Goal: Task Accomplishment & Management: Use online tool/utility

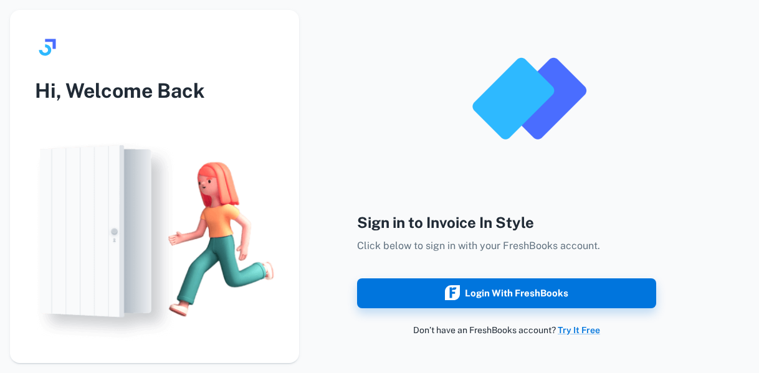
click at [542, 296] on div "Login with FreshBooks" at bounding box center [506, 293] width 123 height 16
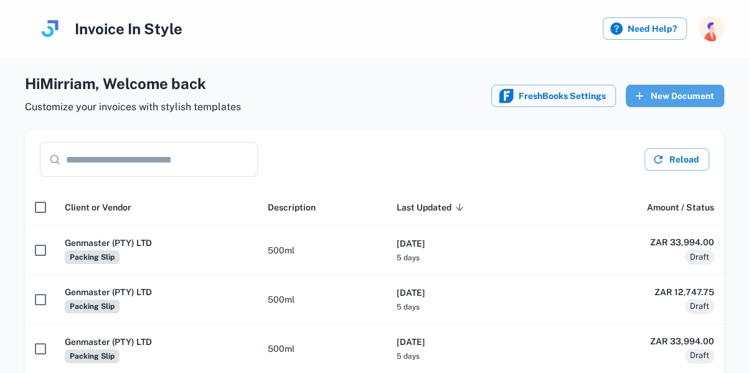
click at [682, 88] on button "New Document" at bounding box center [675, 96] width 98 height 22
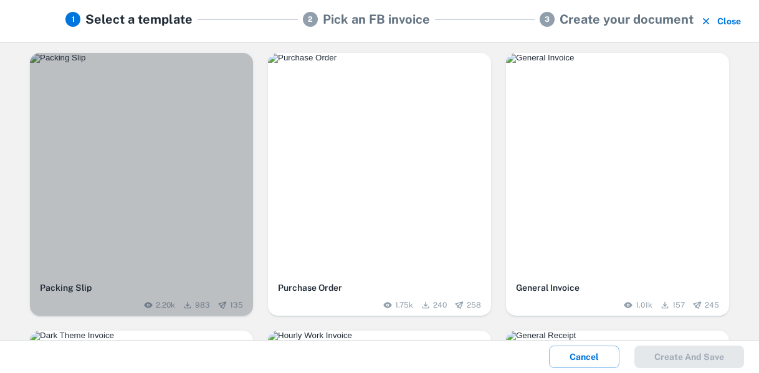
click at [197, 128] on div "button" at bounding box center [141, 164] width 223 height 223
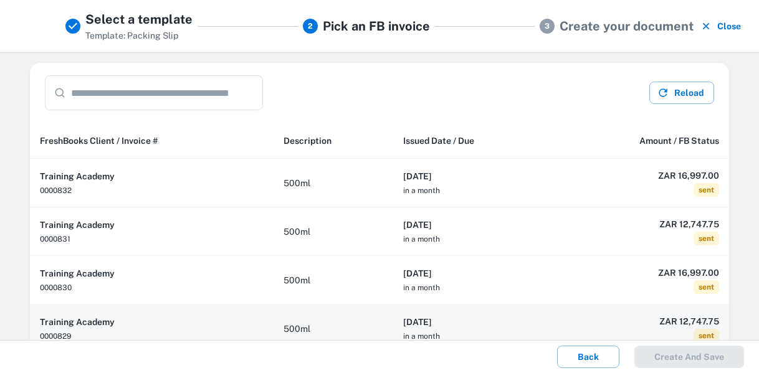
click at [481, 315] on h6 "[DATE]" at bounding box center [473, 322] width 140 height 14
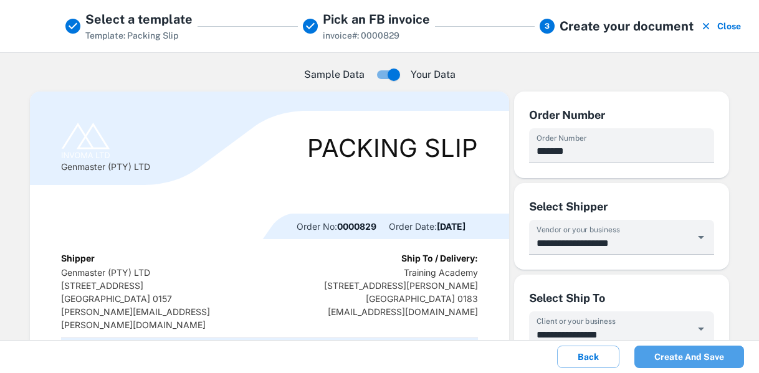
click at [703, 358] on button "Create and save" at bounding box center [689, 357] width 110 height 22
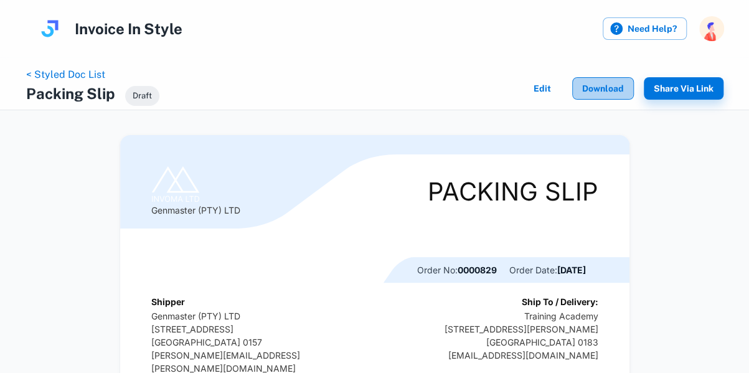
click at [598, 85] on button "Download" at bounding box center [604, 88] width 62 height 22
click at [740, 364] on div at bounding box center [740, 364] width 0 height 0
click at [77, 74] on link "< Styled Doc List" at bounding box center [65, 75] width 79 height 12
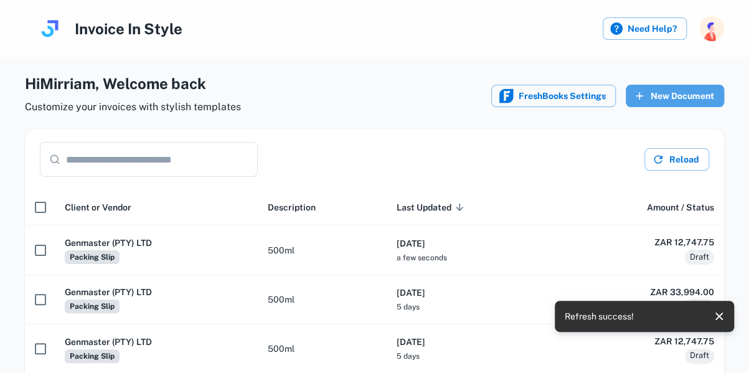
click at [687, 95] on button "New Document" at bounding box center [675, 96] width 98 height 22
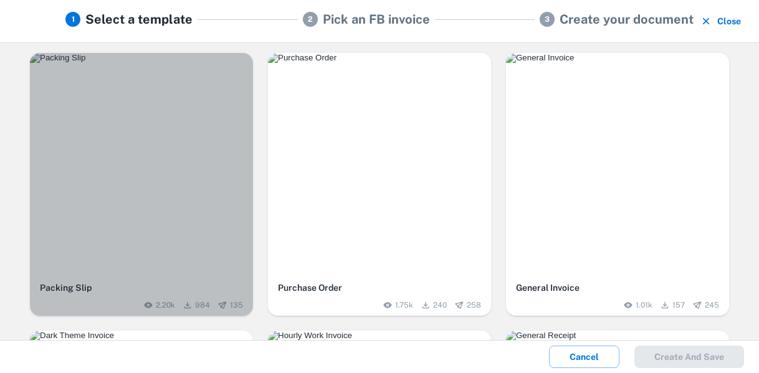
click at [202, 63] on img "button" at bounding box center [141, 58] width 223 height 10
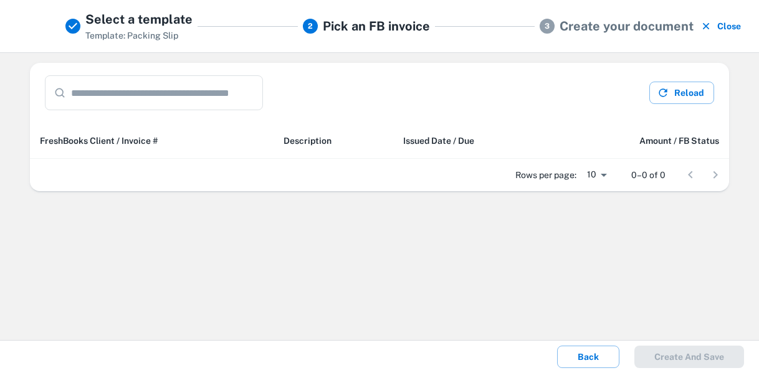
click at [731, 23] on button "Close" at bounding box center [720, 26] width 45 height 32
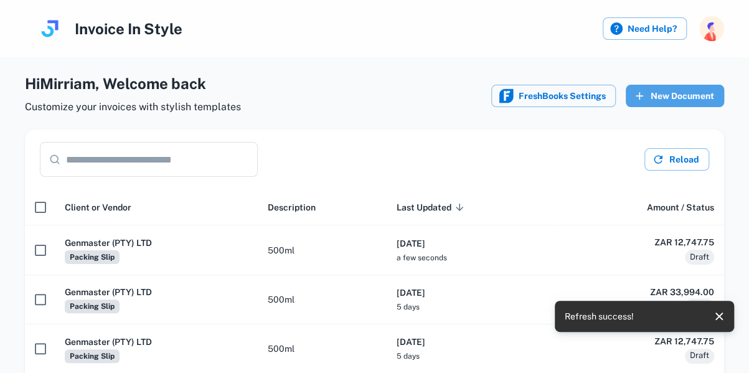
click at [692, 97] on button "New Document" at bounding box center [675, 96] width 98 height 22
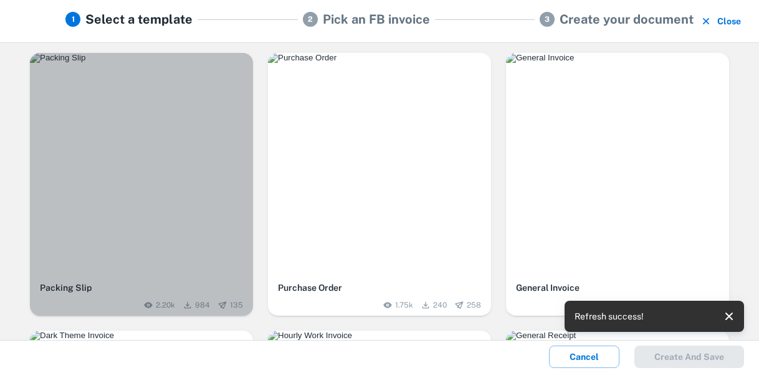
click at [123, 63] on img "button" at bounding box center [141, 58] width 223 height 10
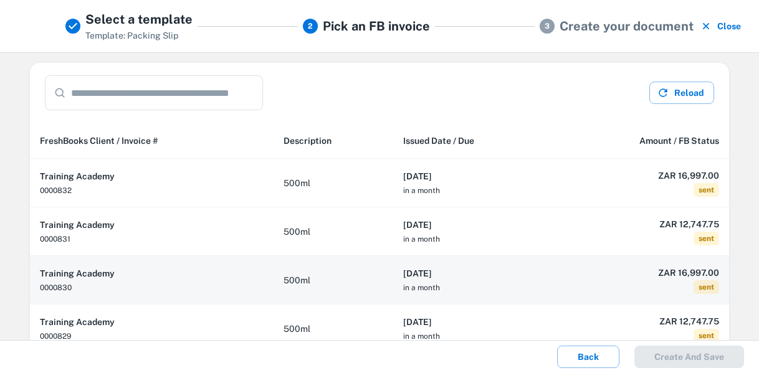
click at [493, 279] on th "[DATE] in a month" at bounding box center [473, 280] width 160 height 49
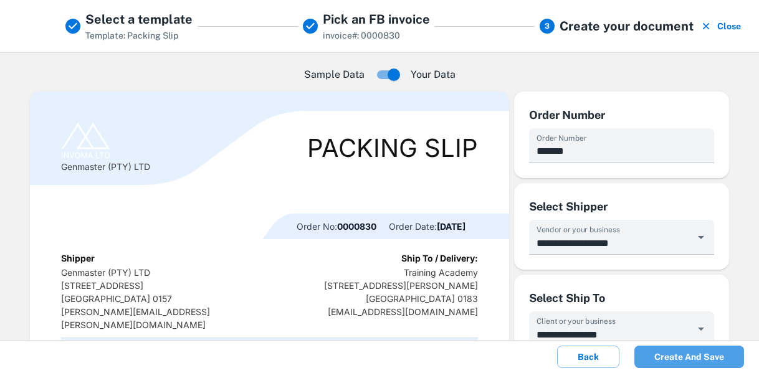
click at [689, 351] on button "Create and save" at bounding box center [689, 357] width 110 height 22
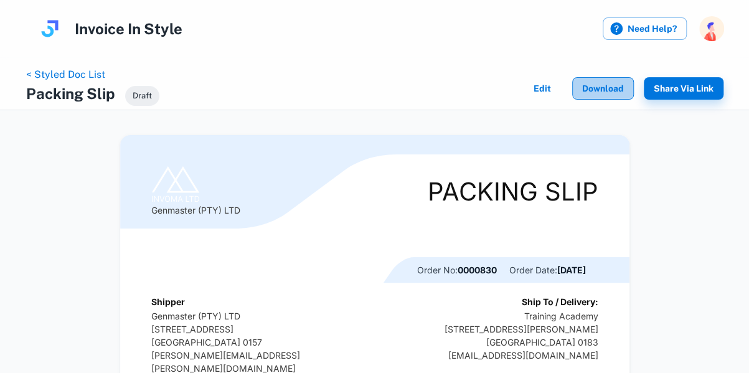
click at [597, 85] on button "Download" at bounding box center [604, 88] width 62 height 22
click at [740, 364] on div at bounding box center [740, 364] width 0 height 0
click at [97, 72] on link "< Styled Doc List" at bounding box center [65, 75] width 79 height 12
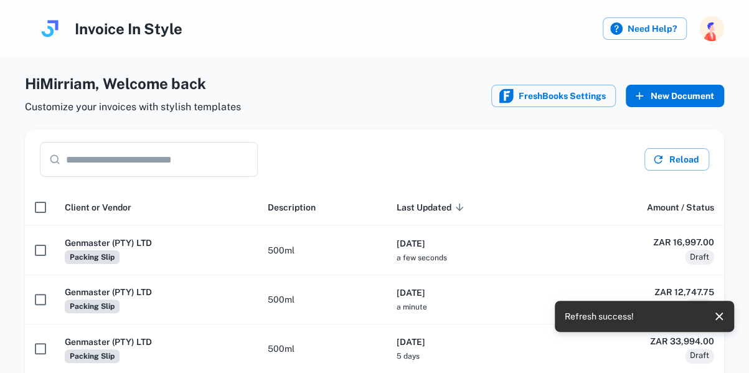
click at [674, 97] on button "New Document" at bounding box center [675, 96] width 98 height 22
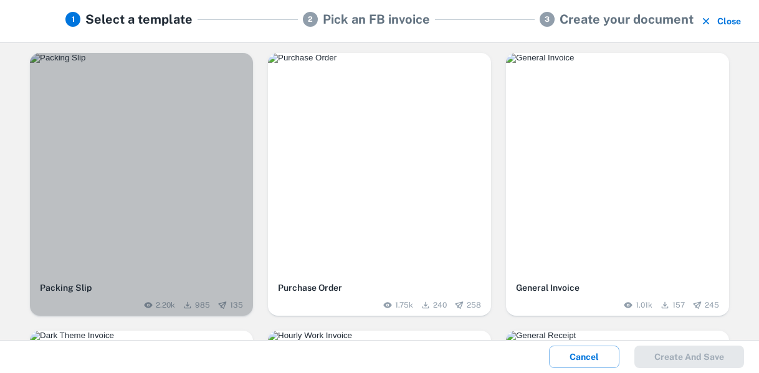
click at [156, 63] on img "button" at bounding box center [141, 58] width 223 height 10
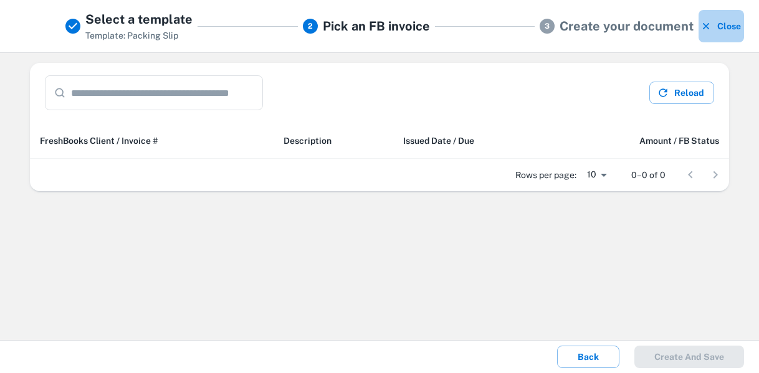
click at [725, 24] on button "Close" at bounding box center [720, 26] width 45 height 32
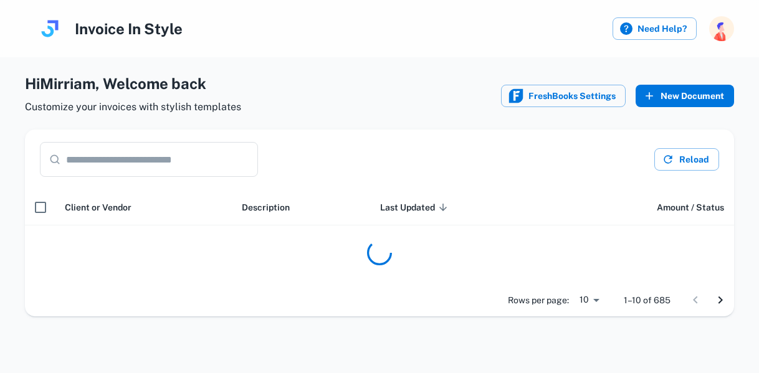
click at [696, 97] on button "New Document" at bounding box center [684, 96] width 98 height 22
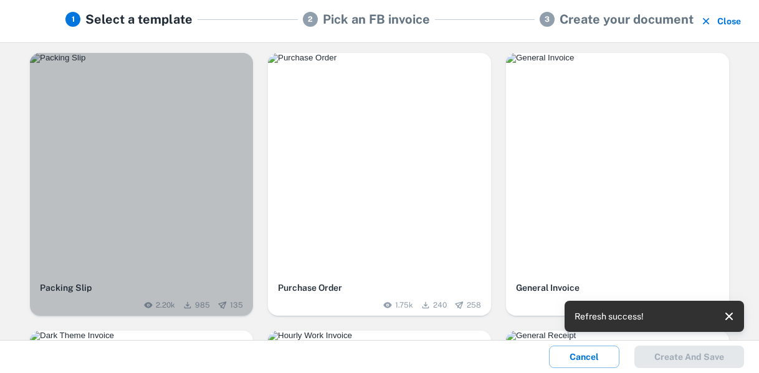
click at [196, 63] on img "button" at bounding box center [141, 58] width 223 height 10
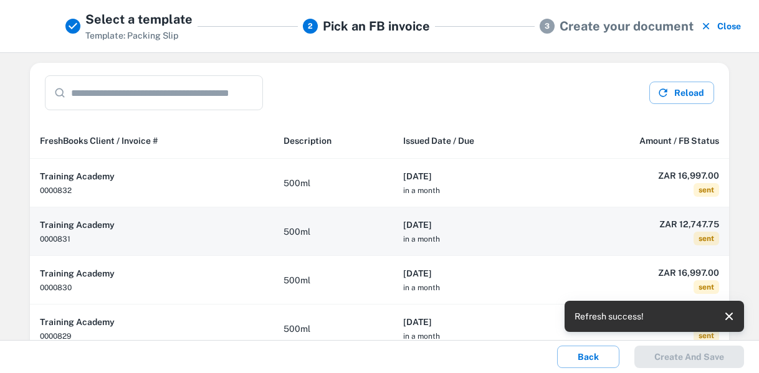
click at [484, 229] on h6 "[DATE]" at bounding box center [473, 225] width 140 height 14
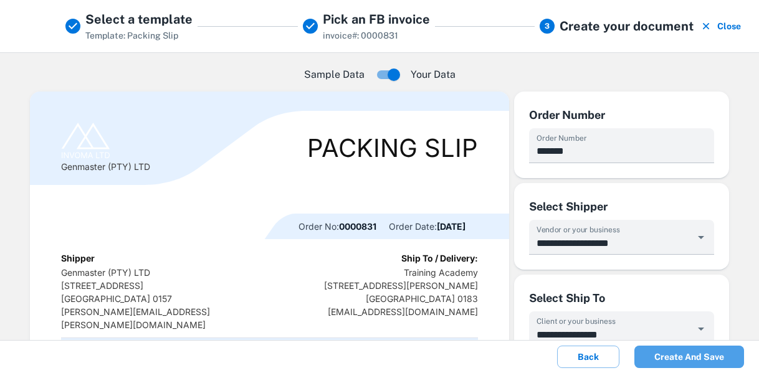
click at [700, 353] on button "Create and save" at bounding box center [689, 357] width 110 height 22
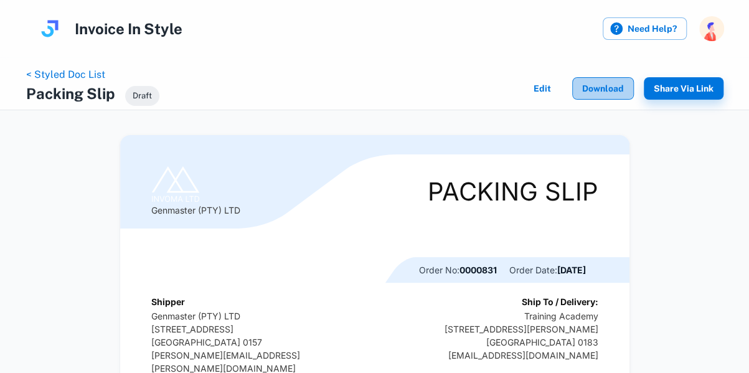
click at [615, 88] on button "Download" at bounding box center [604, 88] width 62 height 22
click at [740, 364] on div at bounding box center [740, 364] width 0 height 0
click at [60, 72] on link "< Styled Doc List" at bounding box center [65, 75] width 79 height 12
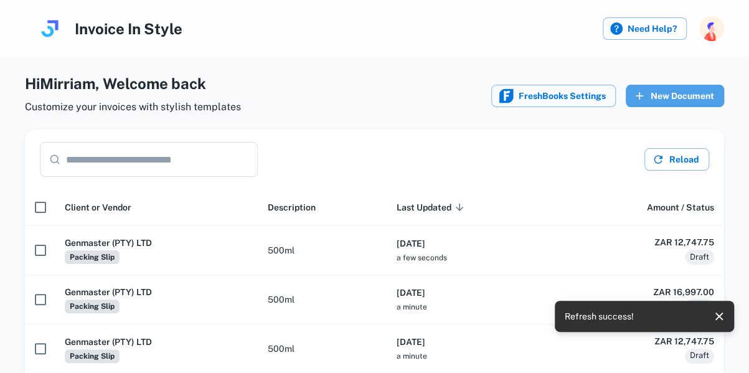
click at [678, 93] on button "New Document" at bounding box center [675, 96] width 98 height 22
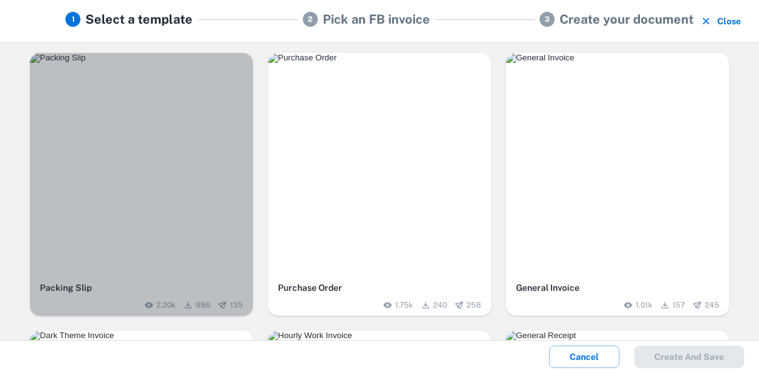
click at [179, 63] on img "button" at bounding box center [141, 58] width 223 height 10
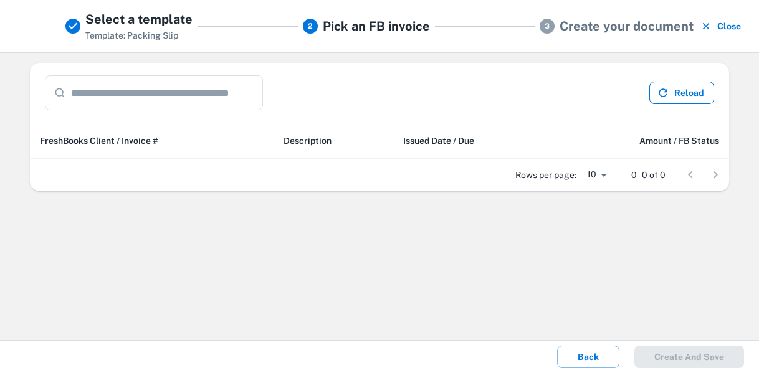
click at [681, 89] on button "Reload" at bounding box center [681, 93] width 65 height 22
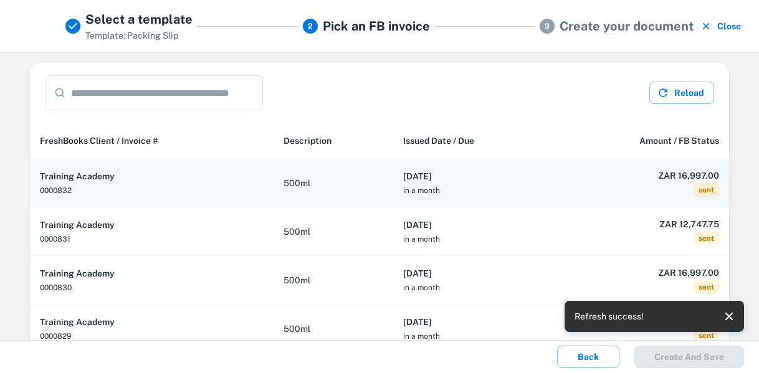
click at [485, 185] on th "[DATE] in a month" at bounding box center [473, 183] width 160 height 49
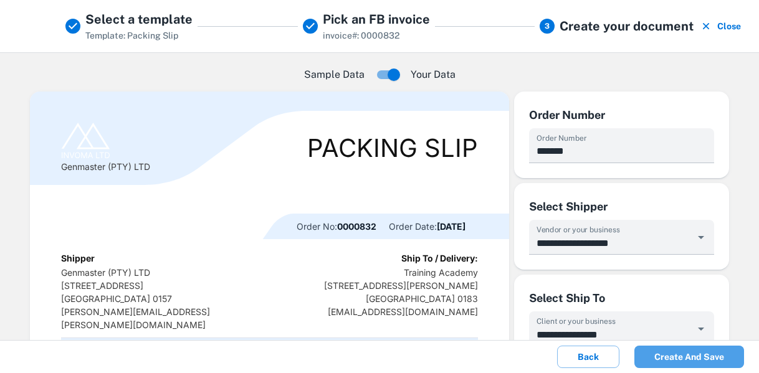
click at [682, 356] on button "Create and save" at bounding box center [689, 357] width 110 height 22
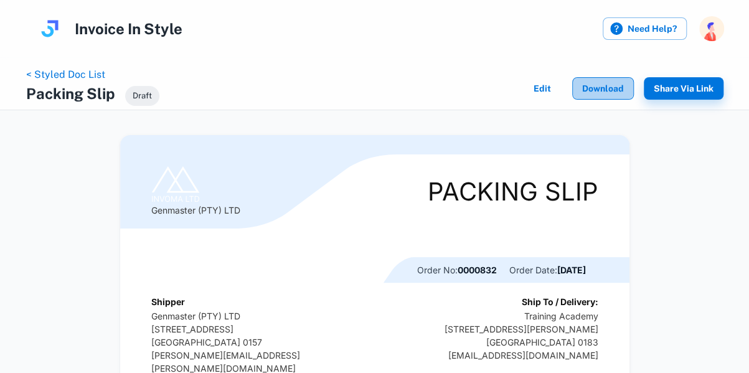
click at [612, 93] on button "Download" at bounding box center [604, 88] width 62 height 22
click at [740, 364] on div at bounding box center [740, 364] width 0 height 0
click at [63, 72] on link "< Styled Doc List" at bounding box center [65, 75] width 79 height 12
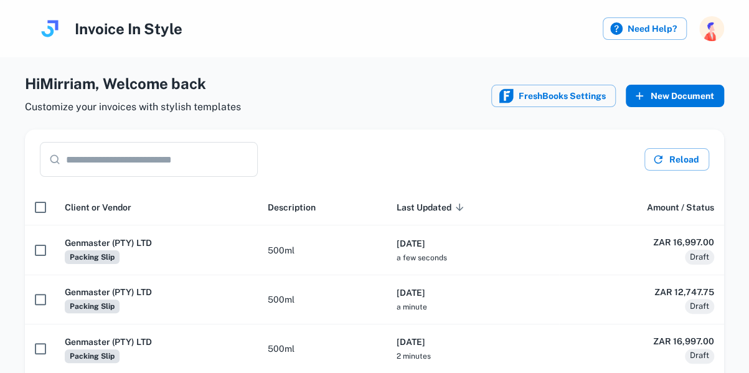
click at [663, 97] on button "New Document" at bounding box center [675, 96] width 98 height 22
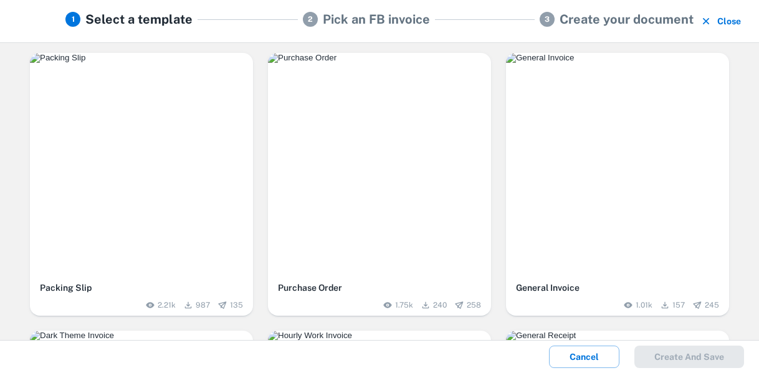
click at [146, 116] on div "button" at bounding box center [141, 164] width 223 height 223
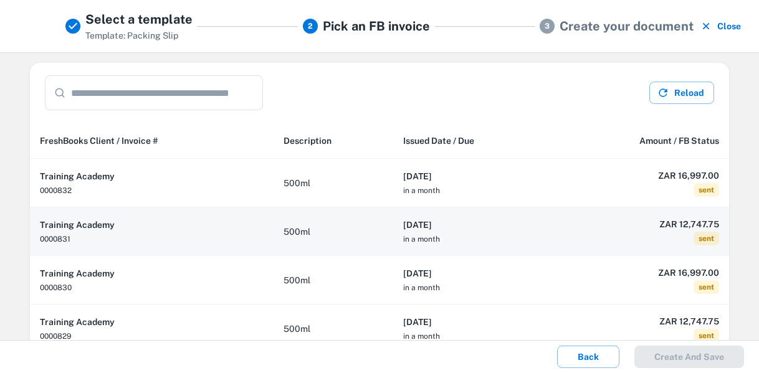
click at [243, 219] on h6 "Training Academy" at bounding box center [152, 225] width 224 height 14
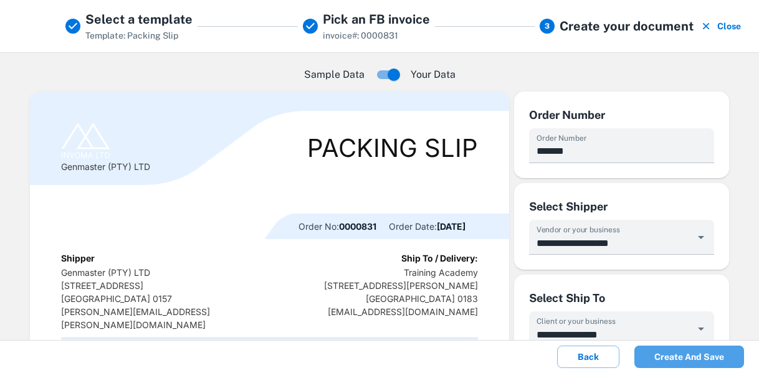
click at [698, 353] on button "Create and save" at bounding box center [689, 357] width 110 height 22
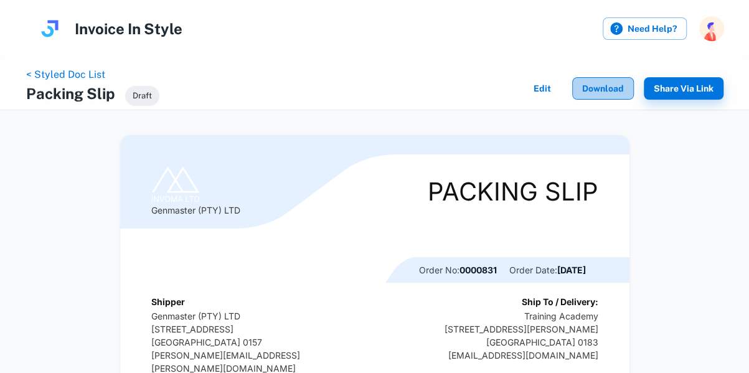
click at [612, 90] on button "Download" at bounding box center [604, 88] width 62 height 22
click at [68, 72] on link "< Styled Doc List" at bounding box center [65, 75] width 79 height 12
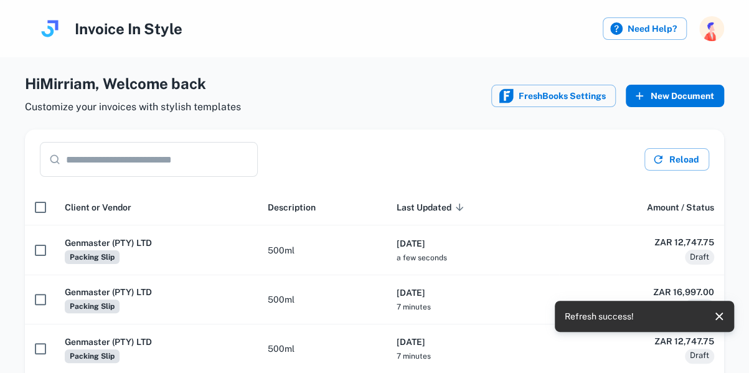
click at [684, 92] on button "New Document" at bounding box center [675, 96] width 98 height 22
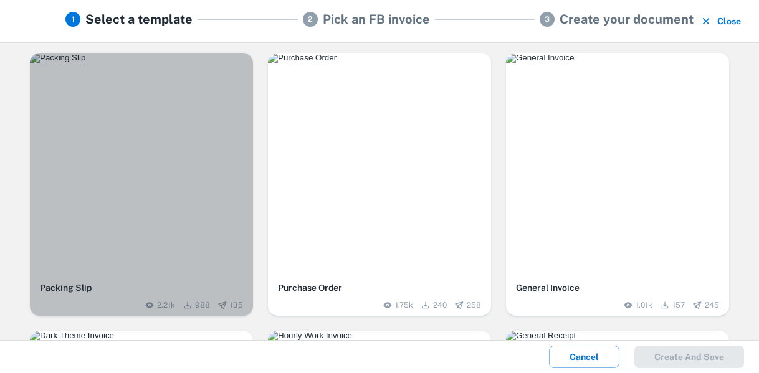
click at [187, 63] on img "button" at bounding box center [141, 58] width 223 height 10
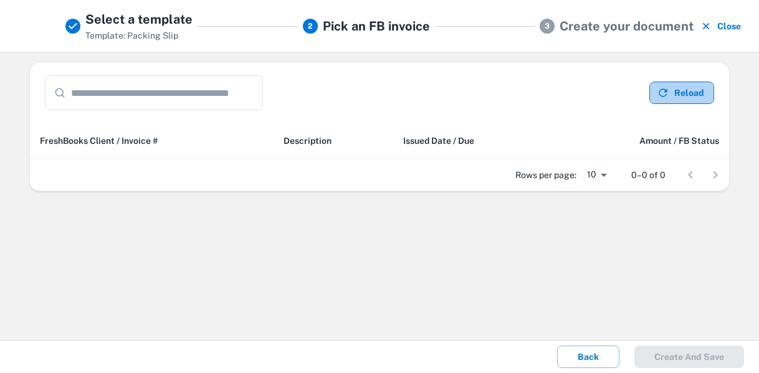
click at [680, 93] on button "Reload" at bounding box center [681, 93] width 65 height 22
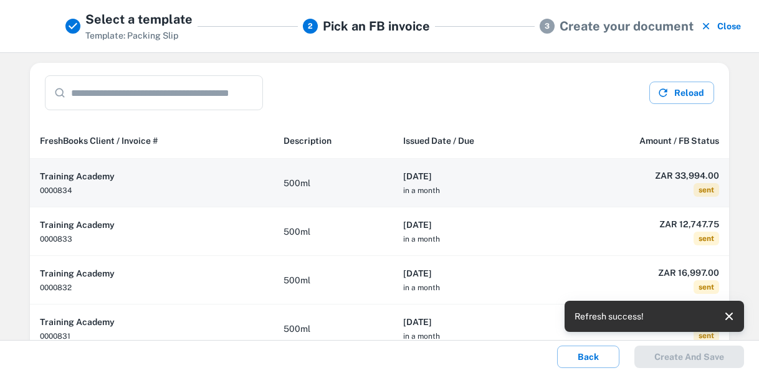
click at [488, 184] on th "[DATE] in a month" at bounding box center [473, 183] width 160 height 49
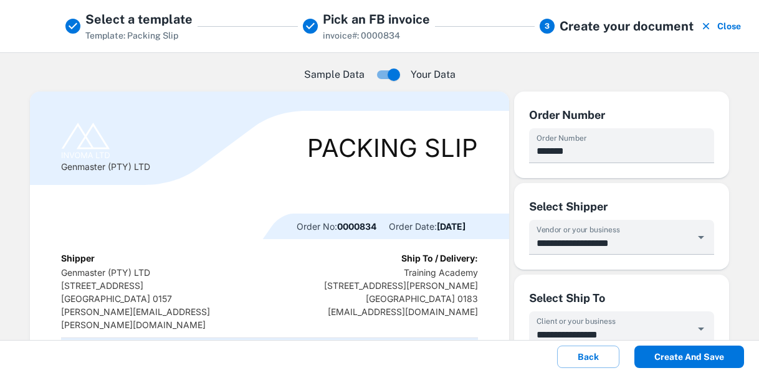
click at [680, 359] on button "Create and save" at bounding box center [689, 357] width 110 height 22
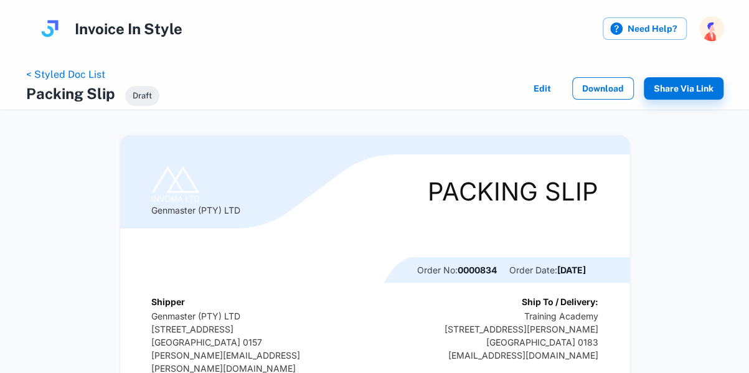
click at [603, 83] on button "Download" at bounding box center [604, 88] width 62 height 22
click at [82, 72] on link "< Styled Doc List" at bounding box center [65, 75] width 79 height 12
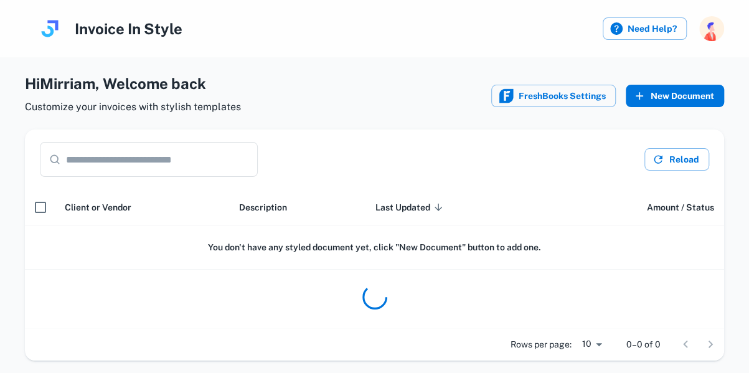
click at [676, 98] on button "New Document" at bounding box center [675, 96] width 98 height 22
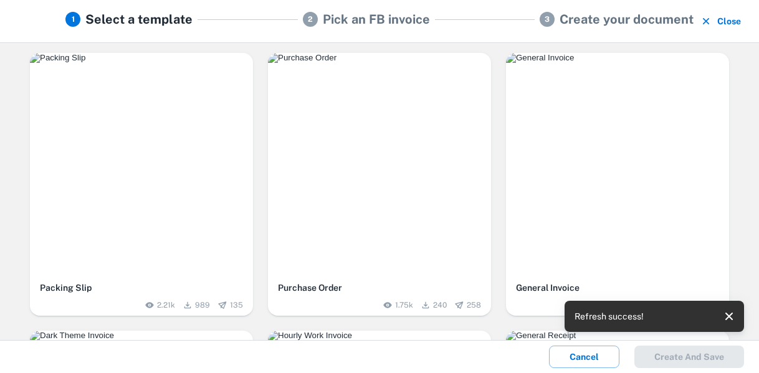
click at [128, 63] on img "button" at bounding box center [141, 58] width 223 height 10
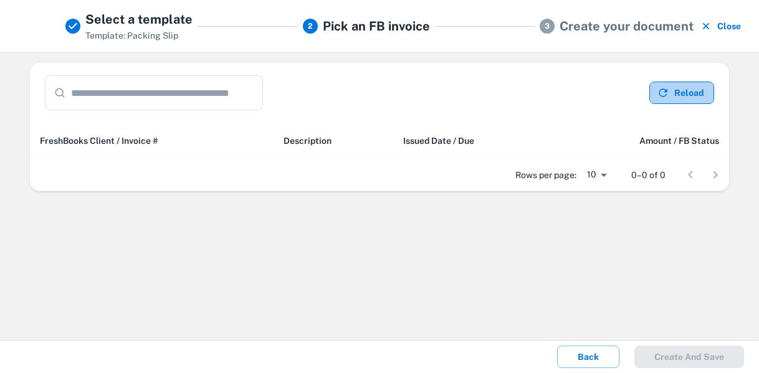
click at [698, 89] on button "Reload" at bounding box center [681, 93] width 65 height 22
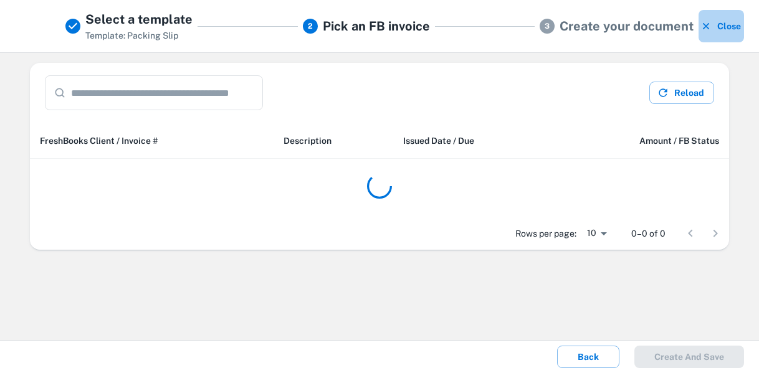
click at [728, 26] on button "Close" at bounding box center [720, 26] width 45 height 32
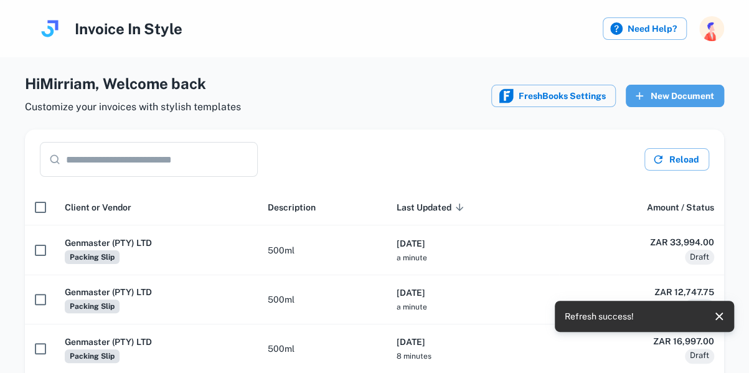
click at [686, 93] on button "New Document" at bounding box center [675, 96] width 98 height 22
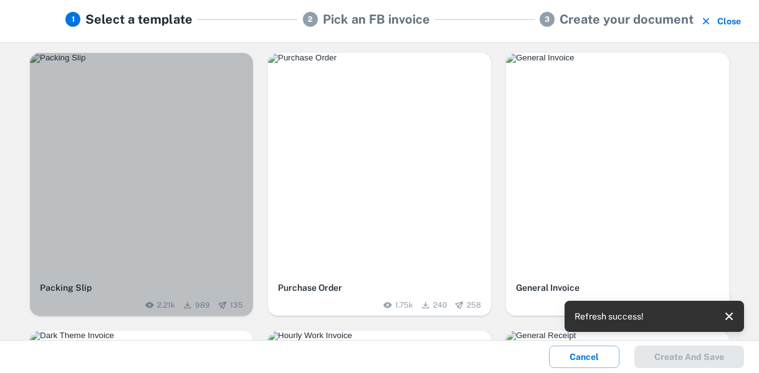
click at [173, 63] on img "button" at bounding box center [141, 58] width 223 height 10
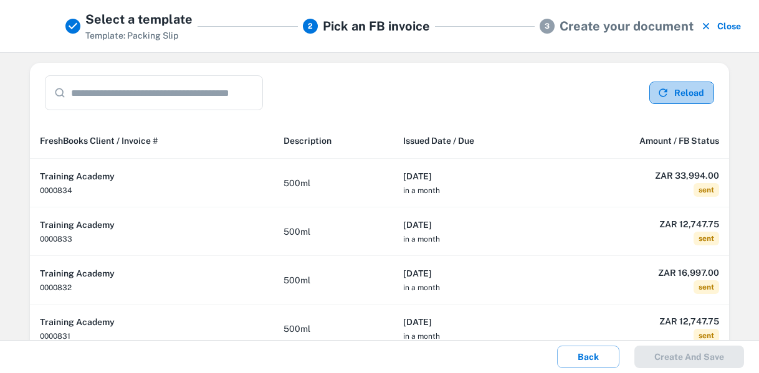
click at [688, 93] on button "Reload" at bounding box center [681, 93] width 65 height 22
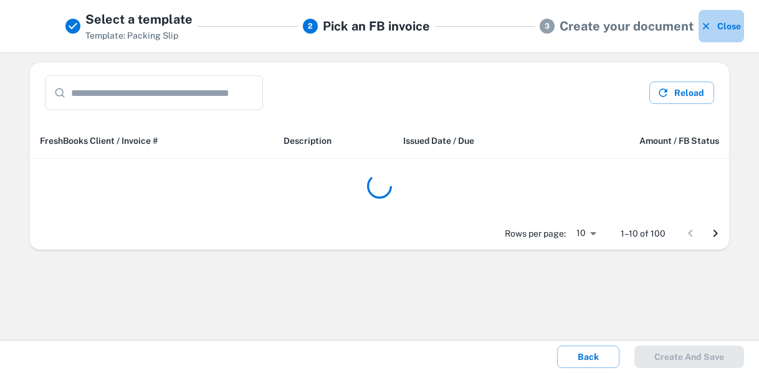
click at [734, 26] on button "Close" at bounding box center [720, 26] width 45 height 32
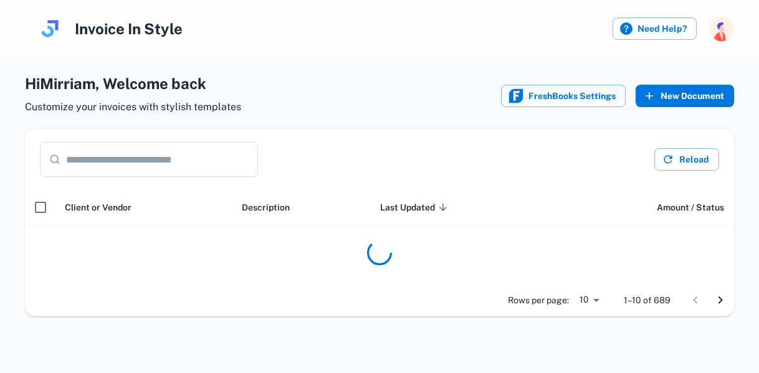
click at [710, 93] on button "New Document" at bounding box center [684, 96] width 98 height 22
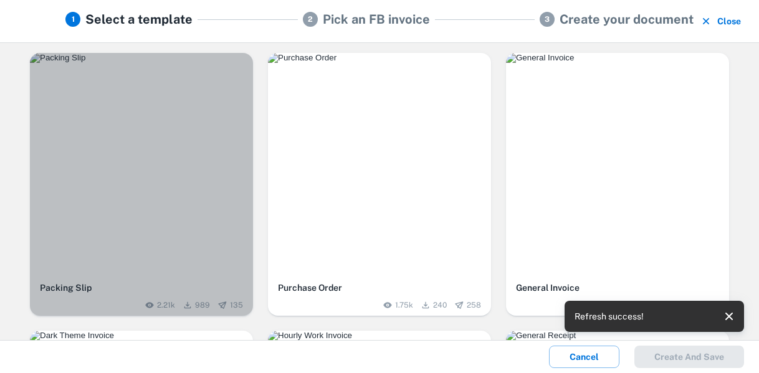
click at [146, 63] on img "button" at bounding box center [141, 58] width 223 height 10
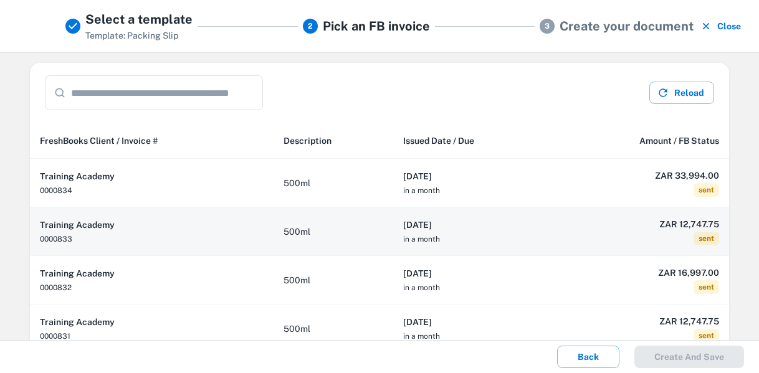
click at [510, 231] on th "[DATE] in a month" at bounding box center [473, 231] width 160 height 49
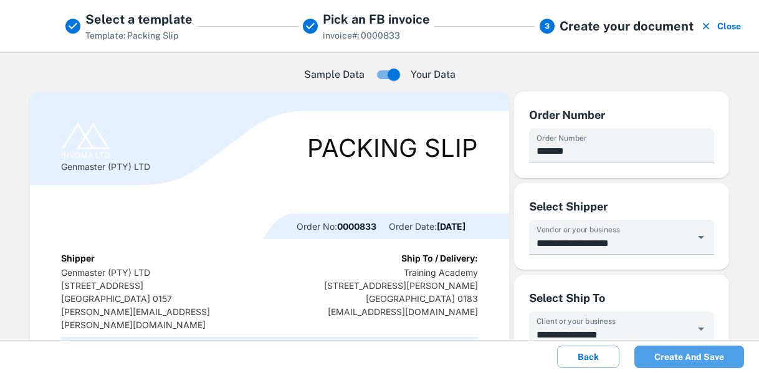
click at [701, 351] on button "Create and save" at bounding box center [689, 357] width 110 height 22
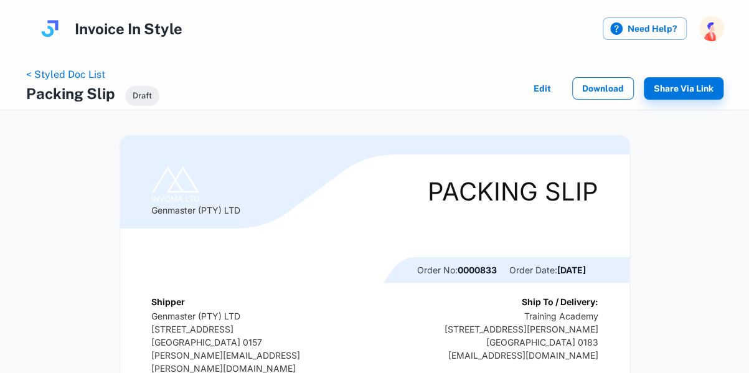
click at [602, 88] on button "Download" at bounding box center [604, 88] width 62 height 22
